Goal: Transaction & Acquisition: Download file/media

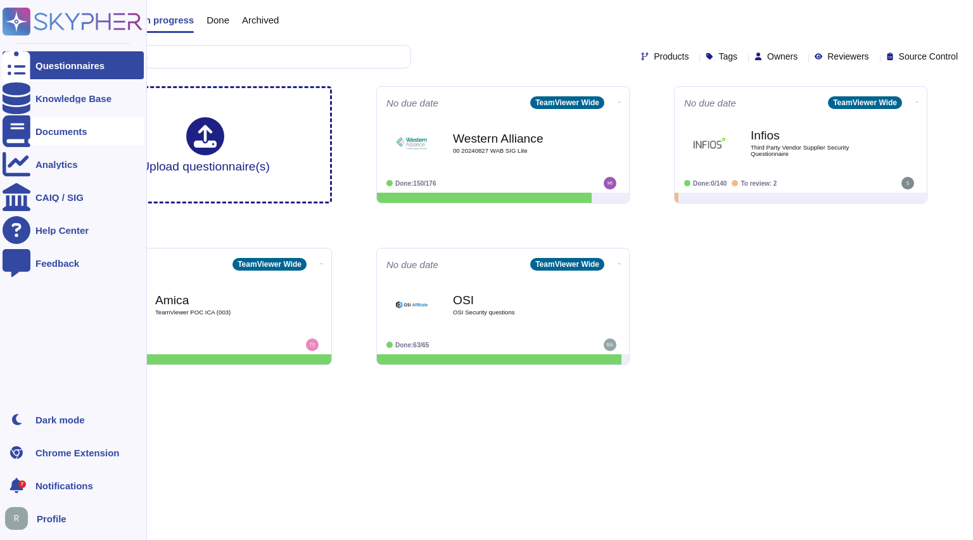
click at [50, 133] on div "Documents" at bounding box center [61, 131] width 52 height 9
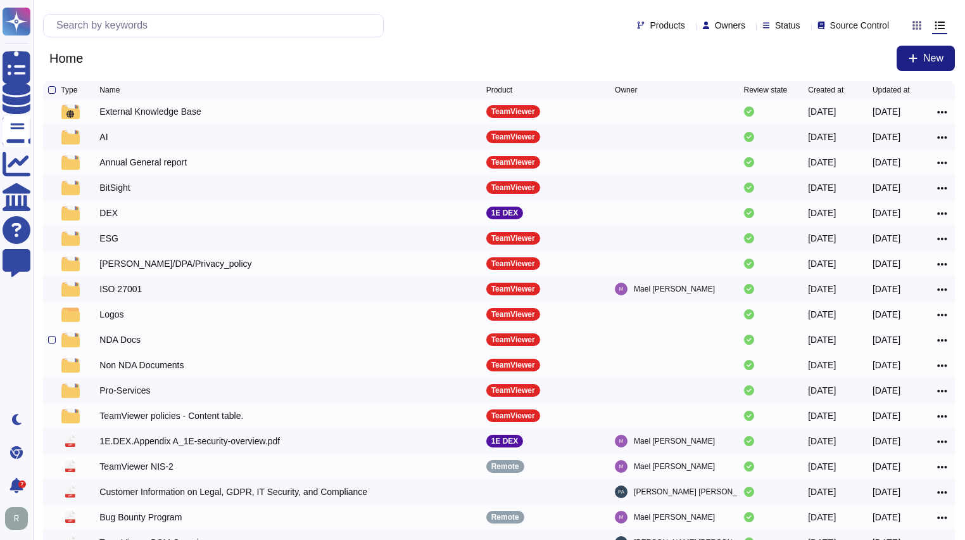
click at [122, 339] on div "NDA Docs" at bounding box center [119, 339] width 41 height 13
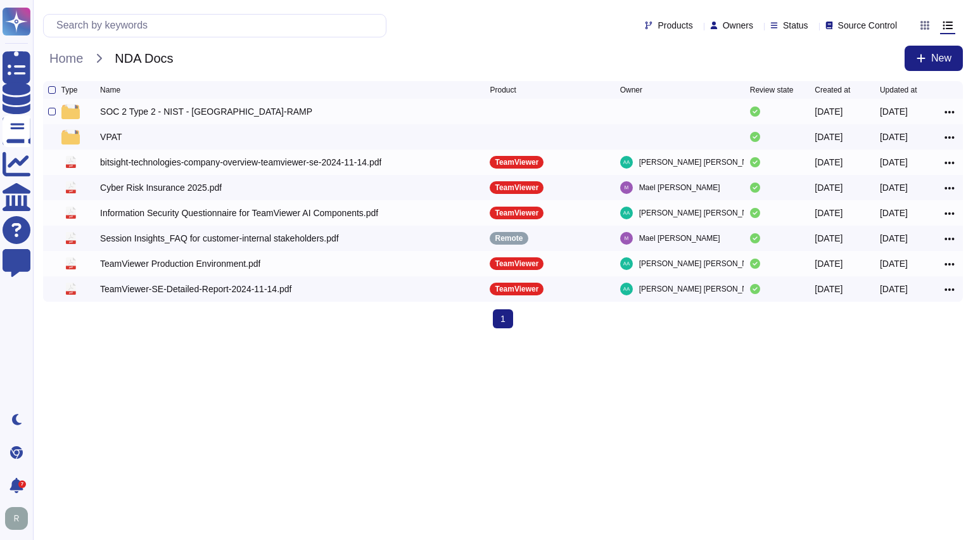
click at [213, 108] on div "SOC 2 Type 2 - NIST - [GEOGRAPHIC_DATA]-RAMP" at bounding box center [206, 111] width 212 height 13
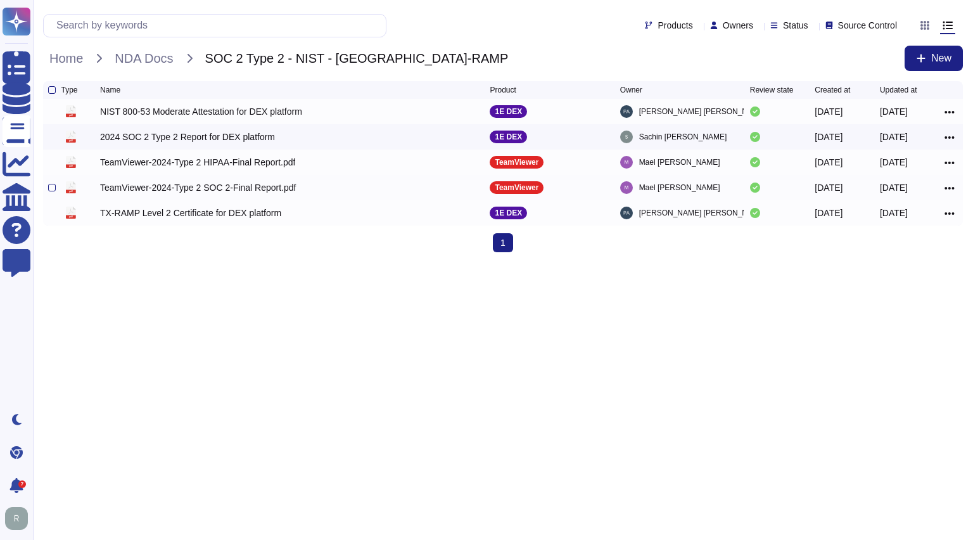
click at [200, 190] on div "TeamViewer-2024-Type 2 SOC 2-Final Report.pdf" at bounding box center [198, 187] width 196 height 13
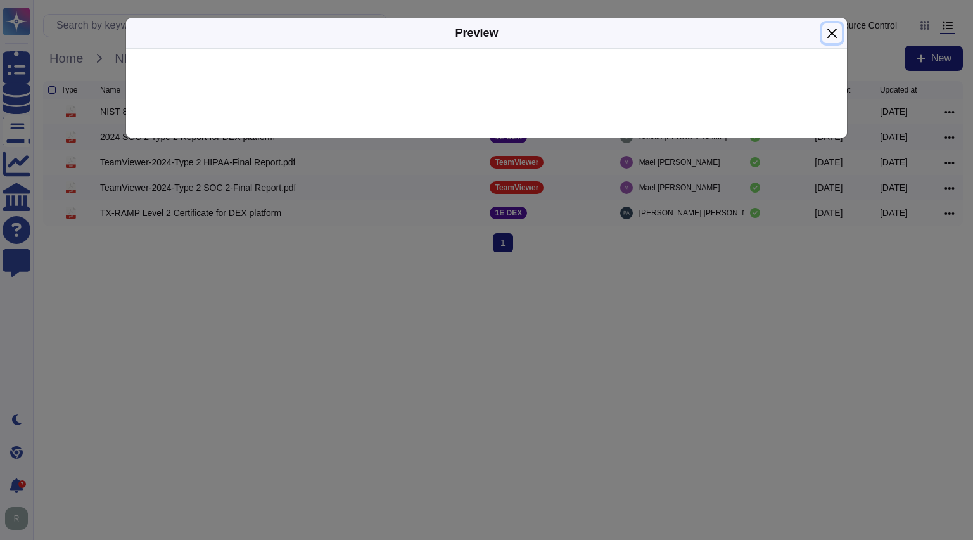
click at [833, 32] on button "Close" at bounding box center [832, 33] width 20 height 20
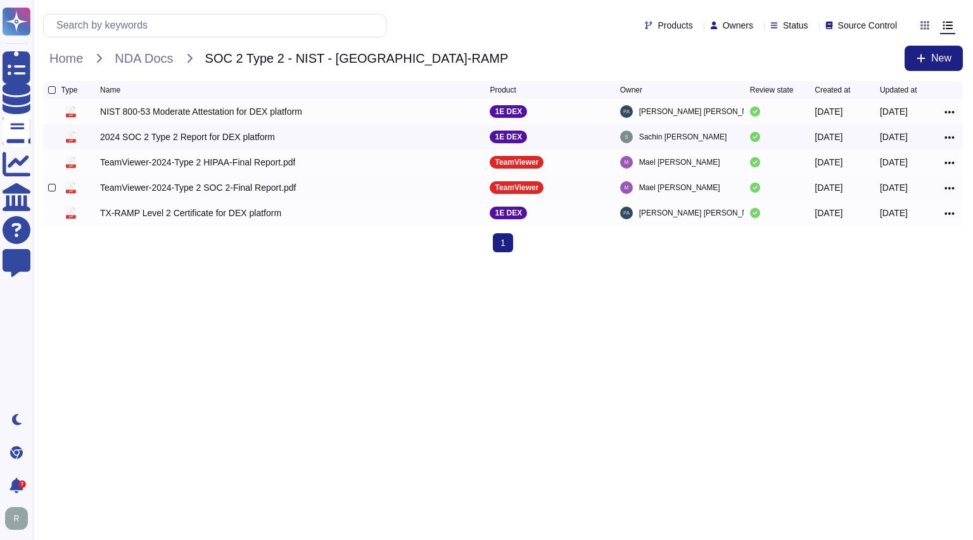
click at [48, 191] on div at bounding box center [52, 188] width 8 height 8
click at [0, 0] on input "checkbox" at bounding box center [0, 0] width 0 height 0
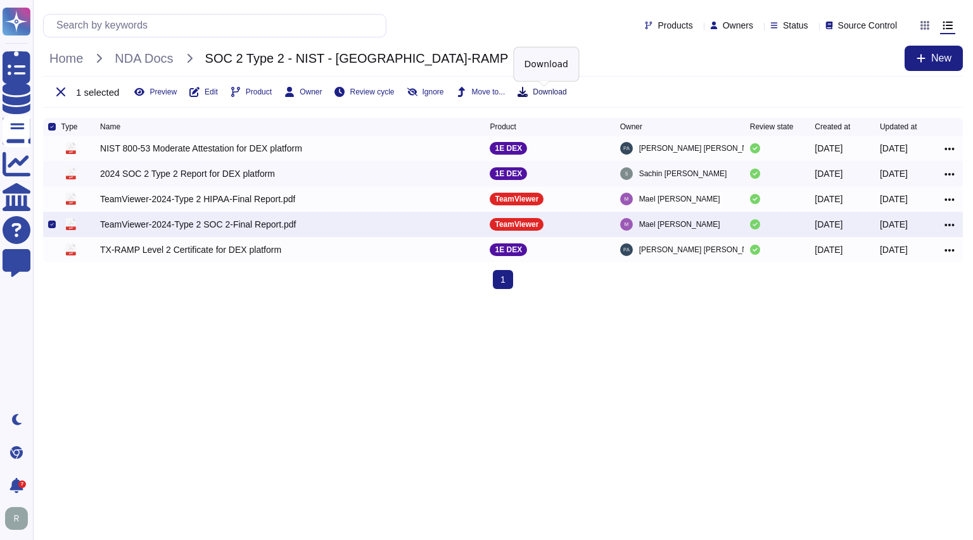
click at [546, 93] on span "Download" at bounding box center [550, 92] width 34 height 8
